Goal: Communication & Community: Answer question/provide support

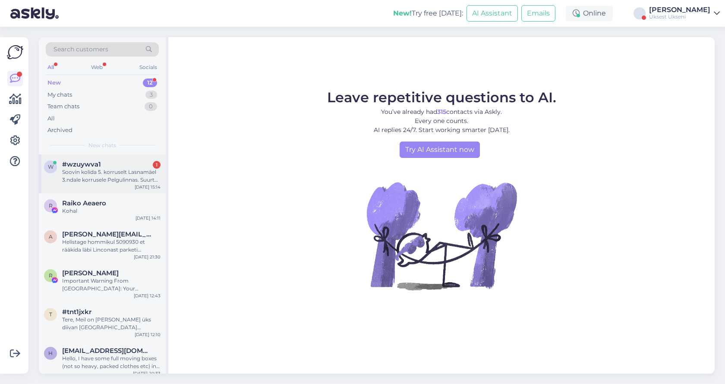
click at [126, 165] on div "#wzuywva1 1" at bounding box center [111, 165] width 98 height 8
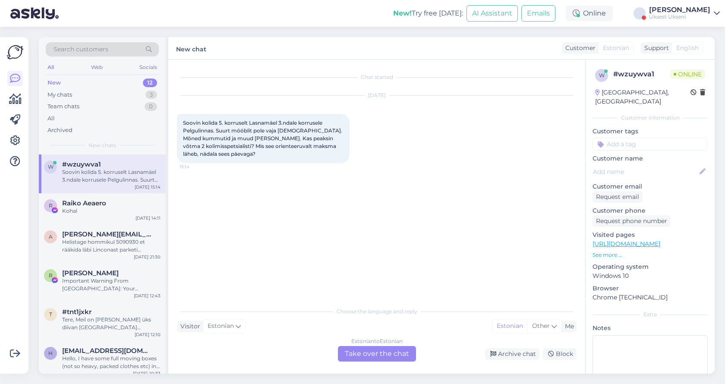
click at [371, 354] on div "Estonian to Estonian Take over the chat" at bounding box center [377, 354] width 78 height 16
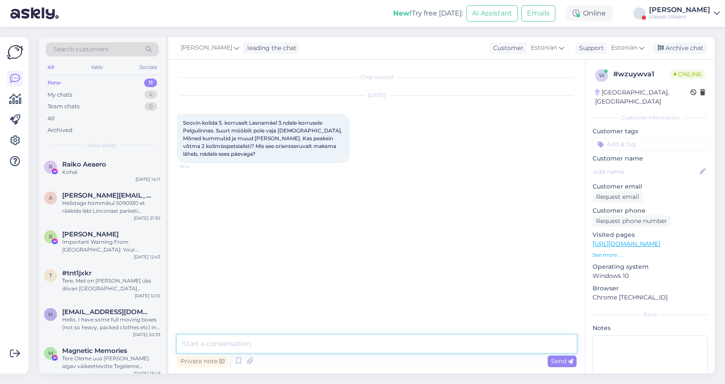
click at [269, 339] on textarea at bounding box center [377, 344] width 400 height 18
type textarea "Tere"
click at [261, 342] on textarea at bounding box center [377, 344] width 400 height 18
type textarea "Jah, kaks kolijat kindlasti"
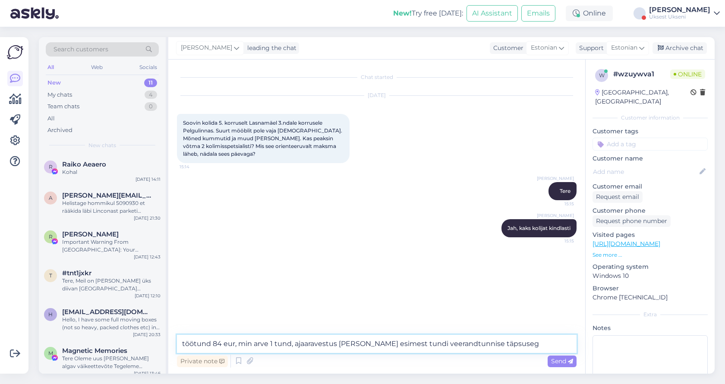
type textarea "töötund 84 eur, min arve 1 tund, ajaaravestus [PERSON_NAME] esimest tundi veera…"
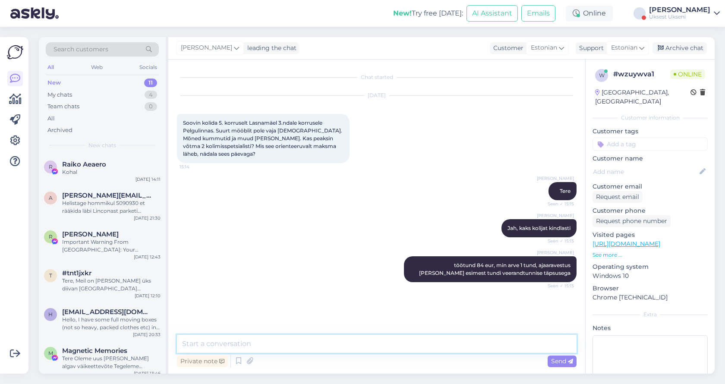
scroll to position [9, 0]
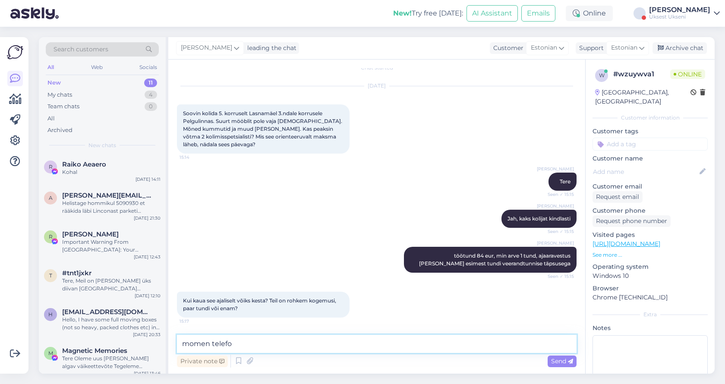
type textarea "momen telefon"
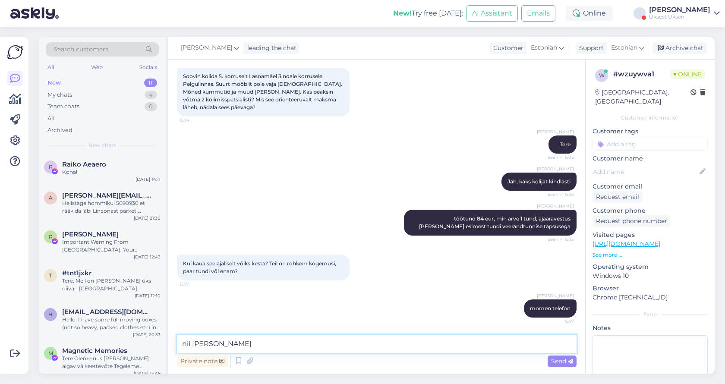
type textarea "[PERSON_NAME] tagasi"
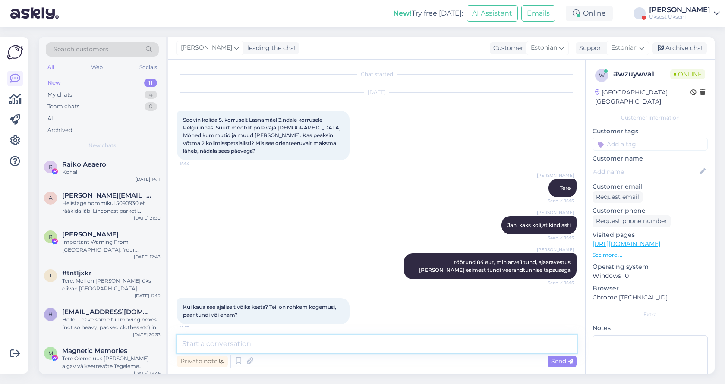
scroll to position [4, 0]
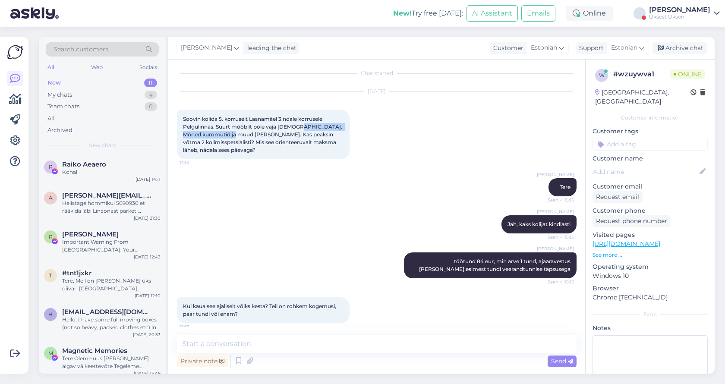
drag, startPoint x: 251, startPoint y: 133, endPoint x: 299, endPoint y: 124, distance: 48.9
click at [299, 124] on span "Soovin kolida 5. korruselt Lasnamäel 3.ndale korrusele Pelgulinnas. Suurt mööbl…" at bounding box center [263, 135] width 161 height 38
click at [241, 346] on textarea at bounding box center [377, 344] width 400 height 18
type textarea "L"
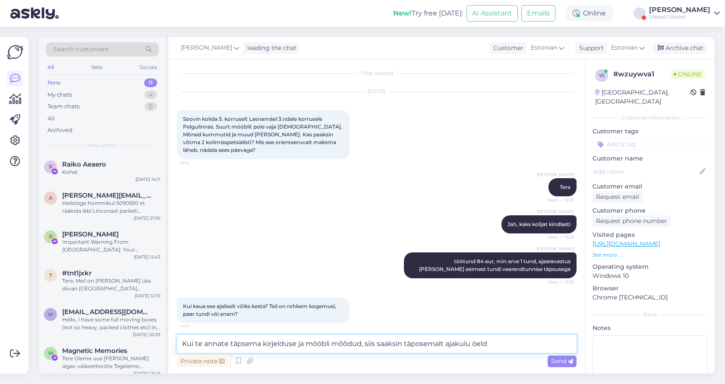
type textarea "Kui te annate täpsema kirjelduse ja mööbli mõõdud, siis saaksin täposemalt ajak…"
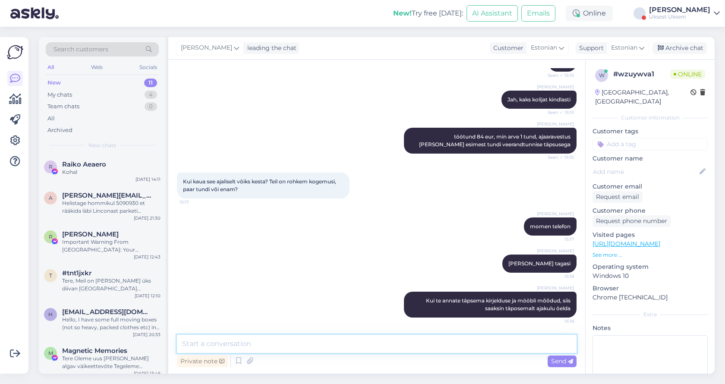
scroll to position [129, 0]
type textarea "uze vigruzajet v 35 - malo vremja! Nam nado ehat eshjo v DSV za veshami"
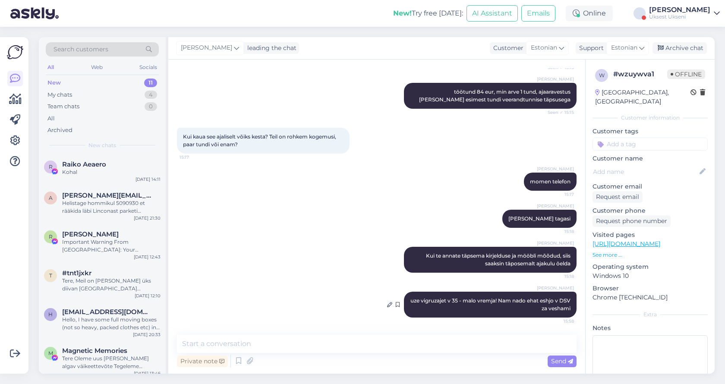
click at [459, 301] on span "uze vigruzajet v 35 - malo vremja! Nam nado ehat eshjo v DSV za veshami" at bounding box center [491, 304] width 161 height 14
drag, startPoint x: 459, startPoint y: 301, endPoint x: 442, endPoint y: 303, distance: 17.8
click at [442, 303] on span "uze vigruzajet v 35 - malo vremja! Nam nado ehat eshjo v DSV za veshami" at bounding box center [491, 304] width 161 height 14
click at [389, 304] on icon at bounding box center [389, 304] width 5 height 5
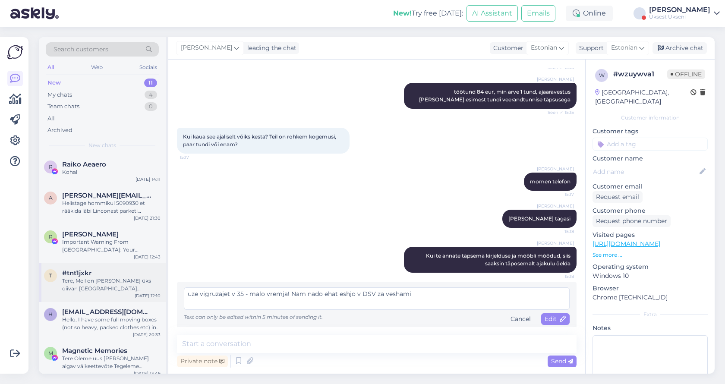
drag, startPoint x: 415, startPoint y: 295, endPoint x: 113, endPoint y: 289, distance: 301.8
click at [113, 289] on div "Search customers All Web Socials New 11 My chats 4 Team chats 0 All Archived Ne…" at bounding box center [377, 205] width 676 height 337
click at [548, 319] on span "Edit" at bounding box center [556, 319] width 22 height 8
click at [471, 304] on textarea at bounding box center [377, 299] width 386 height 22
type textarea "."
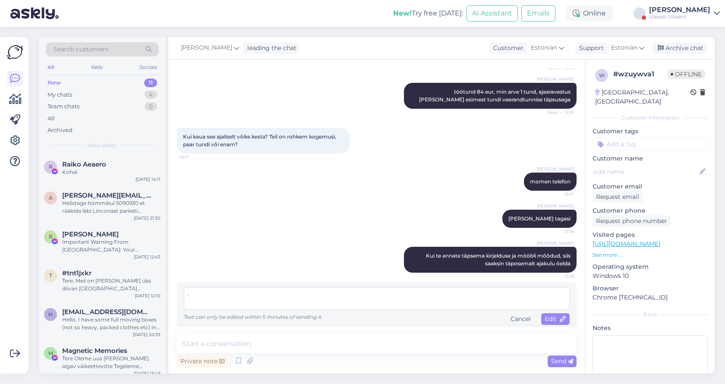
click at [363, 268] on div "Артём Вэльсио Kui te annate täpsema kirjelduse ja mööbli mõõdud, siis saaksin t…" at bounding box center [377, 259] width 400 height 45
click at [551, 358] on span "Send" at bounding box center [562, 361] width 22 height 8
click at [544, 323] on div "Edit" at bounding box center [555, 319] width 28 height 12
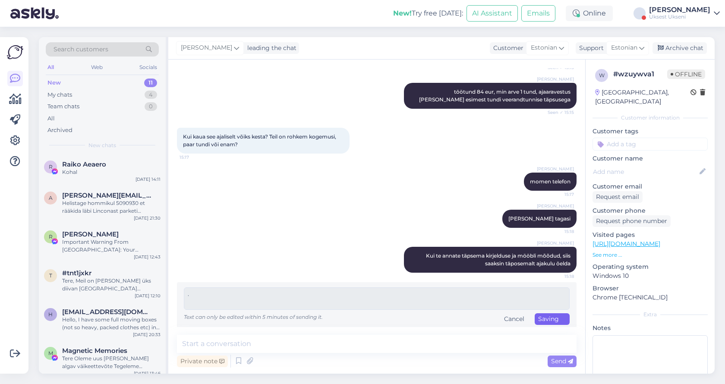
scroll to position [166, 0]
